Goal: Task Accomplishment & Management: Manage account settings

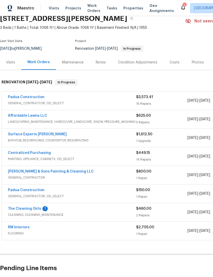
scroll to position [22, 0]
click at [22, 114] on link "Affordable Lawns LLC" at bounding box center [27, 116] width 39 height 4
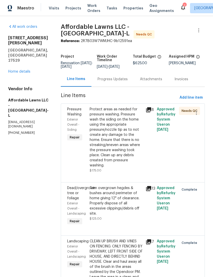
click at [126, 136] on div "Protect areas as needed for pressure washing. Pressure wash the siding on the h…" at bounding box center [116, 137] width 53 height 61
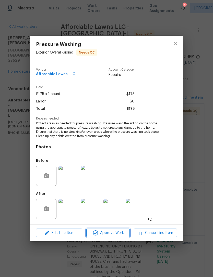
click at [122, 233] on span "Approve Work" at bounding box center [108, 233] width 40 height 6
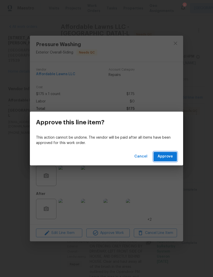
click at [171, 153] on button "Approve" at bounding box center [164, 156] width 23 height 9
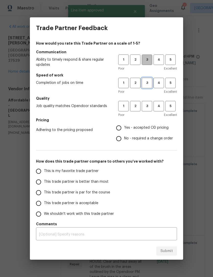
click at [146, 81] on span "3" at bounding box center [146, 83] width 9 height 6
click at [150, 107] on span "3" at bounding box center [146, 106] width 9 height 6
click at [122, 127] on input "Yes - accepted OD pricing" at bounding box center [118, 128] width 11 height 11
radio input "true"
click at [75, 191] on span "This trade partner is par for the course" at bounding box center [77, 192] width 66 height 5
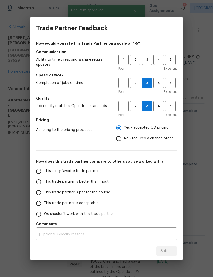
click at [44, 191] on input "This trade partner is par for the course" at bounding box center [38, 193] width 11 height 11
click at [172, 250] on div "Submit" at bounding box center [106, 252] width 153 height 18
click at [150, 59] on span "3" at bounding box center [146, 60] width 9 height 6
radio input "true"
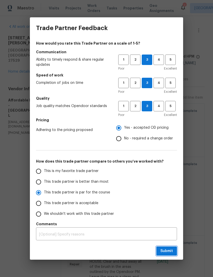
click at [175, 253] on button "Submit" at bounding box center [166, 251] width 21 height 9
radio input "false"
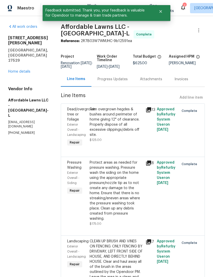
click at [22, 70] on link "Home details" at bounding box center [19, 72] width 22 height 4
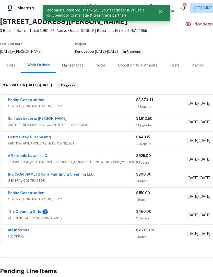
scroll to position [19, 0]
click at [16, 100] on link "Padua Construction" at bounding box center [26, 101] width 37 height 4
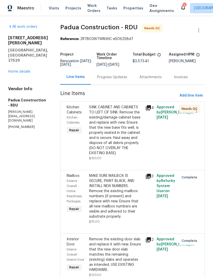
click at [121, 116] on div "SINK CABINET AND CABINETS TO LEFT OF SINK. Remove the existing/damage cabinet b…" at bounding box center [115, 130] width 53 height 51
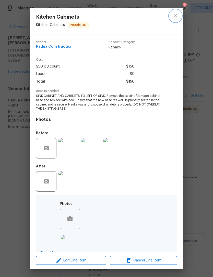
click at [176, 17] on icon "close" at bounding box center [175, 16] width 6 height 6
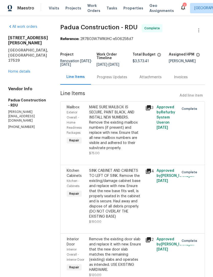
click at [17, 70] on link "Home details" at bounding box center [19, 72] width 22 height 4
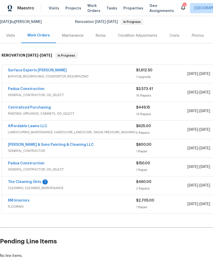
scroll to position [49, 0]
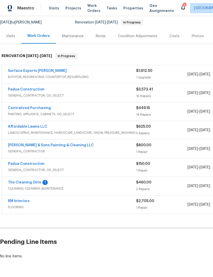
click at [20, 182] on link "The Cleaning Girls" at bounding box center [24, 183] width 33 height 4
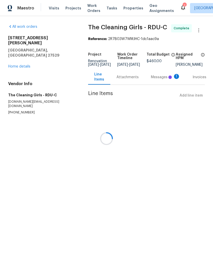
click at [11, 55] on div at bounding box center [106, 138] width 213 height 277
click at [160, 81] on div at bounding box center [106, 138] width 213 height 277
click at [158, 82] on div at bounding box center [106, 138] width 213 height 277
click at [16, 56] on div at bounding box center [106, 138] width 213 height 277
click at [20, 58] on div at bounding box center [106, 138] width 213 height 277
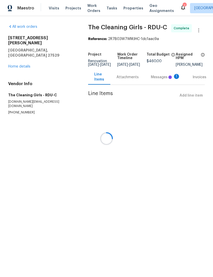
click at [8, 57] on div at bounding box center [106, 138] width 213 height 277
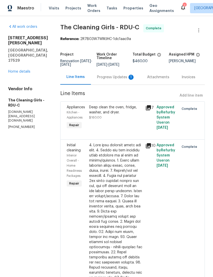
click at [14, 70] on link "Home details" at bounding box center [19, 72] width 22 height 4
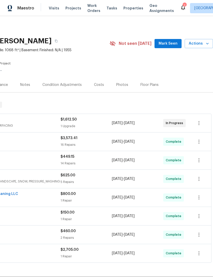
scroll to position [0, 76]
click at [206, 45] on icon "button" at bounding box center [207, 43] width 5 height 5
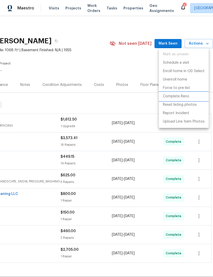
click at [178, 96] on p "Complete Reno" at bounding box center [176, 96] width 26 height 5
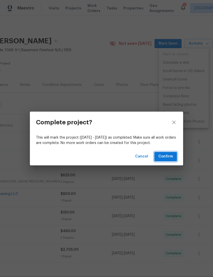
click at [168, 158] on span "Confirm" at bounding box center [165, 157] width 15 height 6
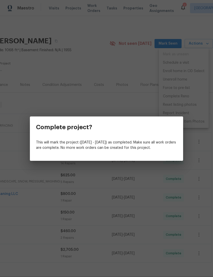
click at [163, 155] on div at bounding box center [106, 157] width 153 height 8
click at [175, 152] on div "This will mark the project (Mon, Aug 25 - Mon, Sep 15) as completed. Make sure …" at bounding box center [106, 145] width 153 height 15
click at [88, 152] on div "This will mark the project (Mon, Aug 25 - Mon, Sep 15) as completed. Make sure …" at bounding box center [106, 145] width 153 height 15
click at [71, 135] on div "Complete project?" at bounding box center [64, 127] width 68 height 21
click at [52, 132] on div "Complete project?" at bounding box center [64, 127] width 68 height 21
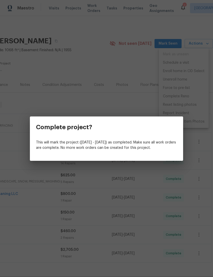
click at [174, 137] on div "Complete project?" at bounding box center [106, 127] width 153 height 21
click at [125, 63] on div "Complete project? This will mark the project (Mon, Aug 25 - Mon, Sep 15) as com…" at bounding box center [106, 138] width 213 height 277
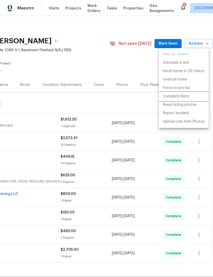
click at [178, 98] on p "Complete Reno" at bounding box center [176, 96] width 26 height 5
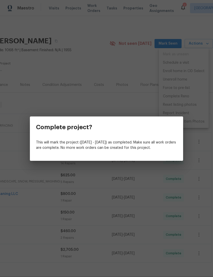
click at [159, 151] on div "This will mark the project (Mon, Aug 25 - Mon, Sep 15) as completed. Make sure …" at bounding box center [106, 145] width 153 height 15
click at [125, 133] on div "Complete project?" at bounding box center [106, 127] width 153 height 21
click at [56, 135] on div "Complete project?" at bounding box center [64, 127] width 68 height 21
click at [126, 64] on div "Complete project? This will mark the project (Mon, Aug 25 - Mon, Sep 15) as com…" at bounding box center [106, 138] width 213 height 277
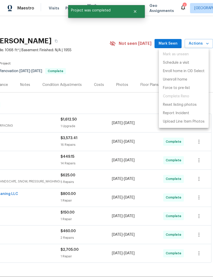
click at [120, 61] on div at bounding box center [106, 138] width 213 height 277
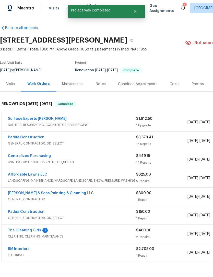
scroll to position [1, 0]
click at [23, 119] on link "Surface Experts [PERSON_NAME]" at bounding box center [37, 119] width 59 height 4
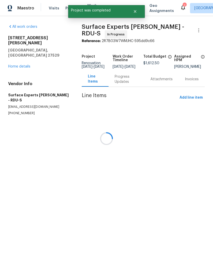
click at [125, 83] on div at bounding box center [106, 138] width 213 height 277
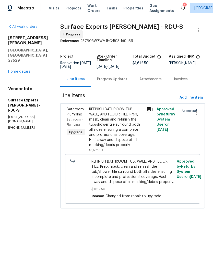
click at [119, 82] on div "Progress Updates" at bounding box center [112, 79] width 30 height 5
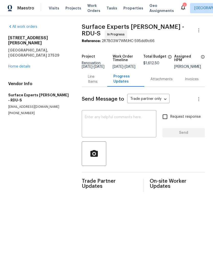
click at [16, 65] on link "Home details" at bounding box center [19, 67] width 22 height 4
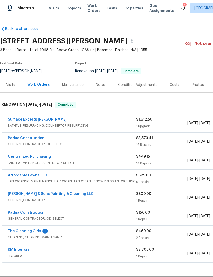
click at [195, 83] on div "Photos" at bounding box center [198, 84] width 12 height 5
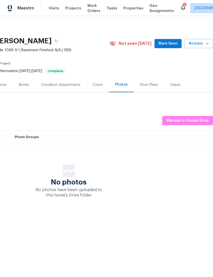
scroll to position [0, 76]
click at [194, 120] on span "Manage in Google Drive" at bounding box center [187, 121] width 43 height 6
